Goal: Transaction & Acquisition: Purchase product/service

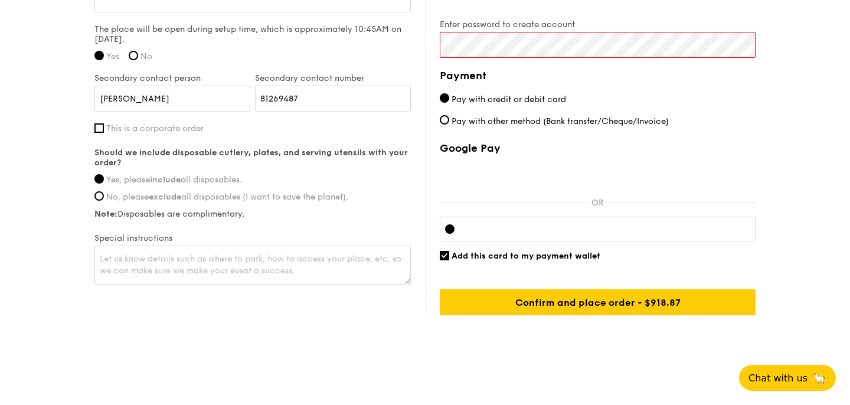
scroll to position [964, 0]
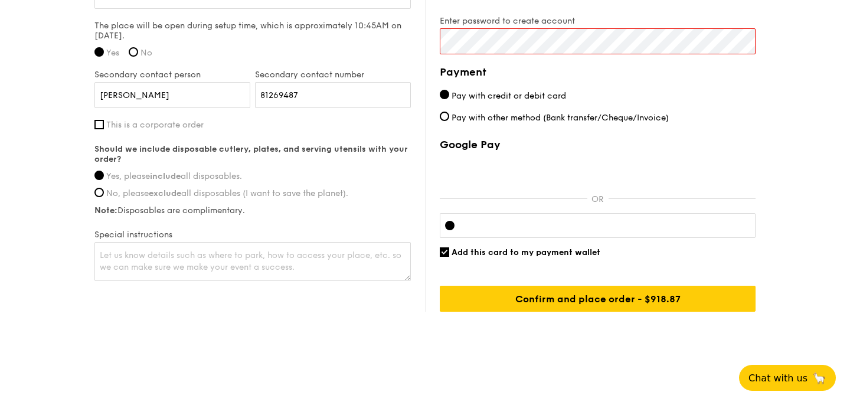
click at [464, 224] on div at bounding box center [598, 225] width 316 height 25
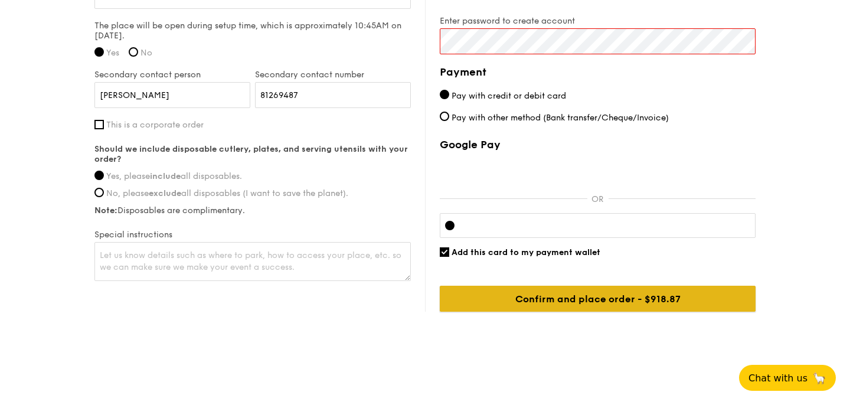
click at [597, 298] on input "Confirm and place order - $918.87" at bounding box center [598, 299] width 316 height 26
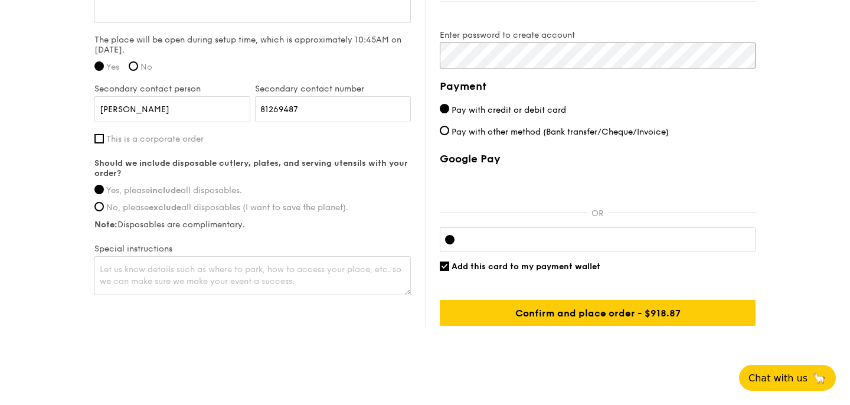
scroll to position [960, 0]
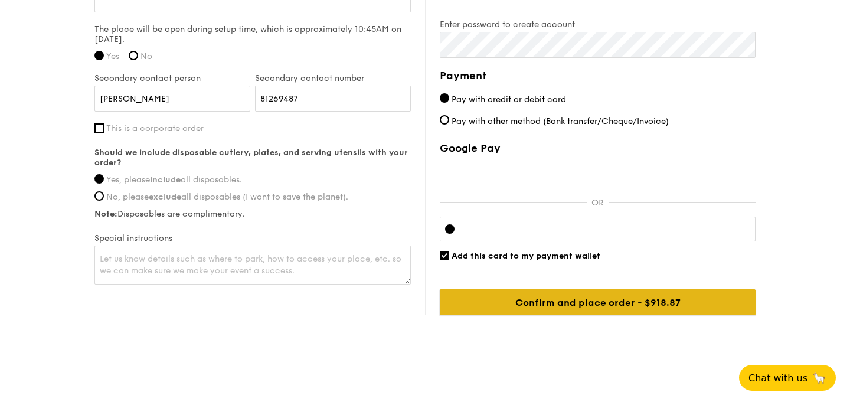
click at [642, 302] on input "Confirm and place order - $918.87" at bounding box center [598, 302] width 316 height 26
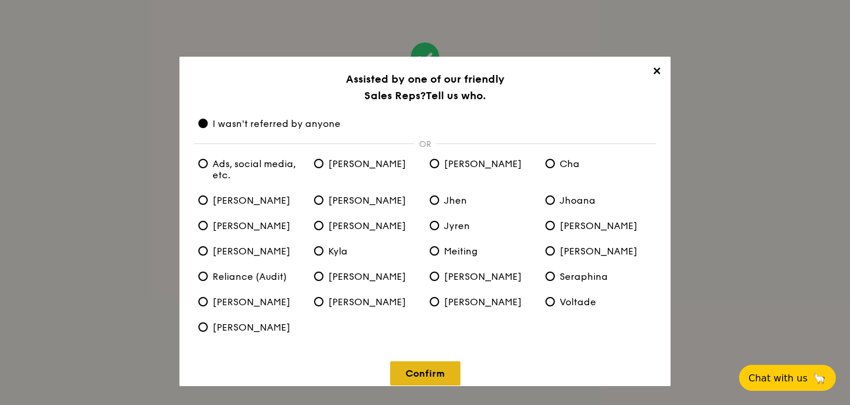
click at [449, 367] on link "Confirm" at bounding box center [425, 373] width 70 height 24
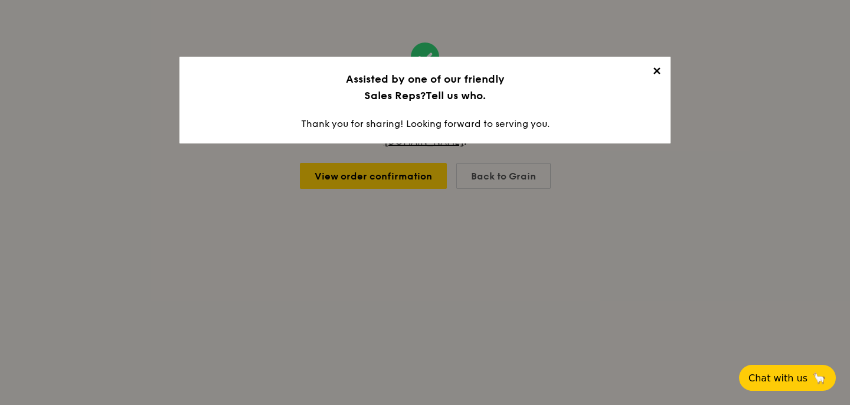
click at [658, 74] on span "✕" at bounding box center [656, 73] width 17 height 17
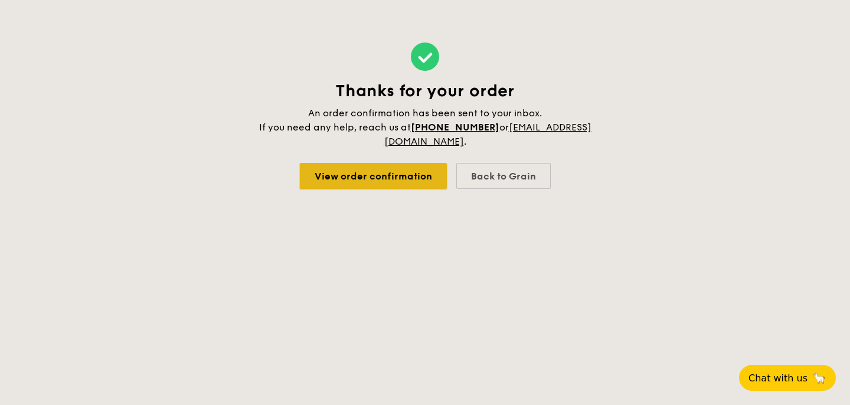
click at [413, 168] on link "View order confirmation" at bounding box center [373, 176] width 147 height 26
